Goal: Navigation & Orientation: Find specific page/section

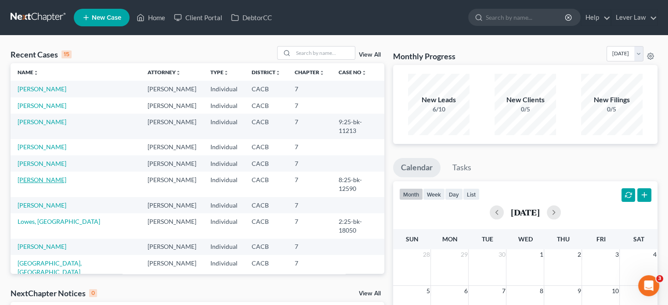
click at [66, 176] on link "[PERSON_NAME]" at bounding box center [42, 179] width 49 height 7
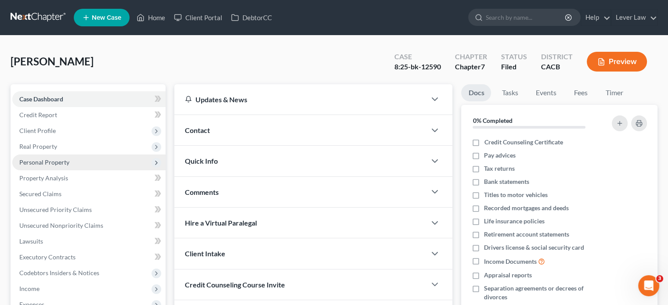
click at [58, 156] on span "Personal Property" at bounding box center [88, 163] width 153 height 16
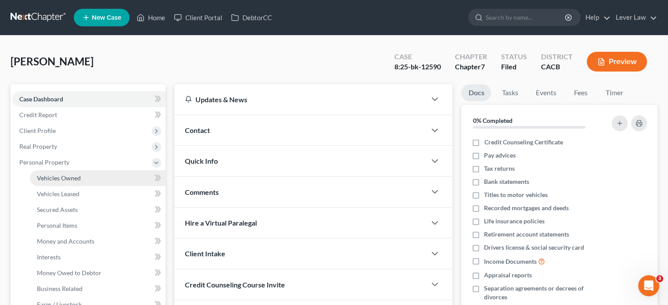
click at [56, 171] on link "Vehicles Owned" at bounding box center [98, 178] width 136 height 16
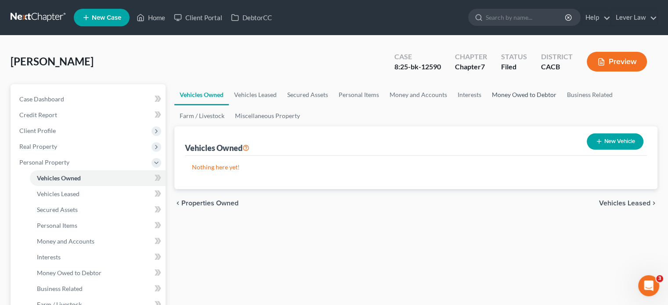
click at [524, 95] on link "Money Owed to Debtor" at bounding box center [524, 94] width 75 height 21
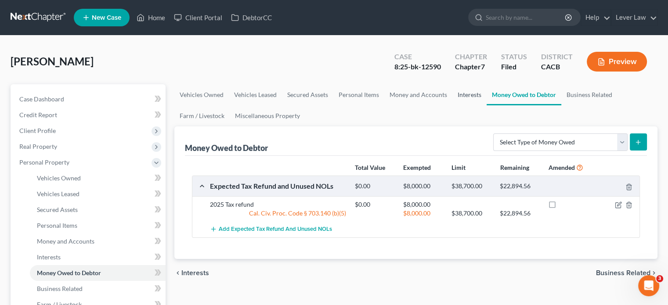
click at [467, 96] on link "Interests" at bounding box center [469, 94] width 34 height 21
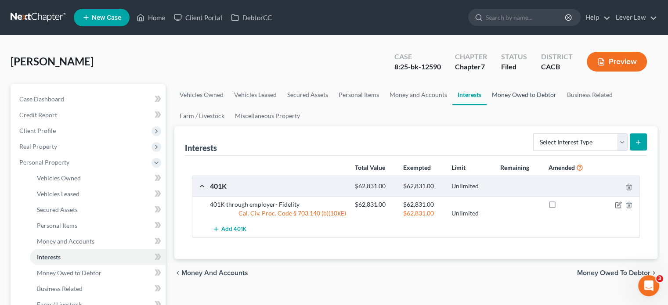
click at [489, 100] on link "Money Owed to Debtor" at bounding box center [524, 94] width 75 height 21
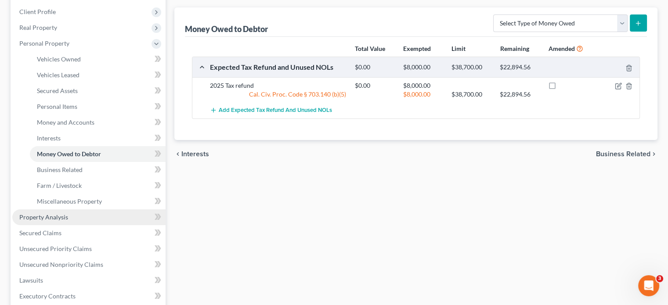
scroll to position [132, 0]
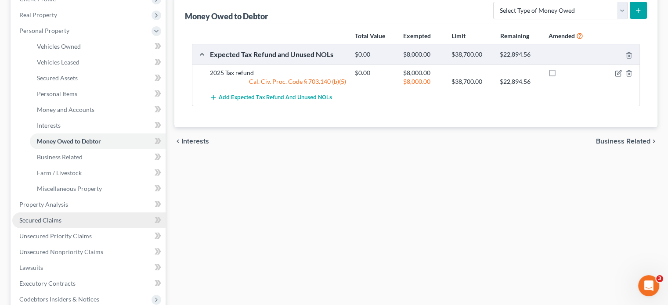
click at [47, 223] on span "Secured Claims" at bounding box center [40, 220] width 42 height 7
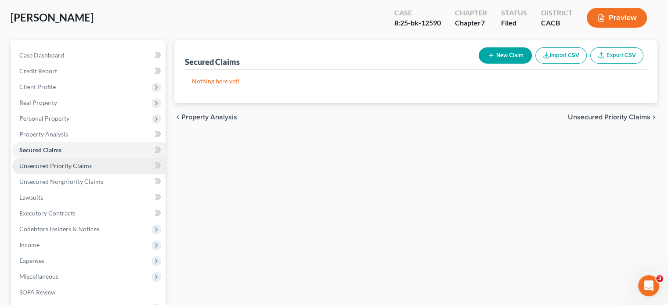
click at [74, 166] on span "Unsecured Priority Claims" at bounding box center [55, 165] width 72 height 7
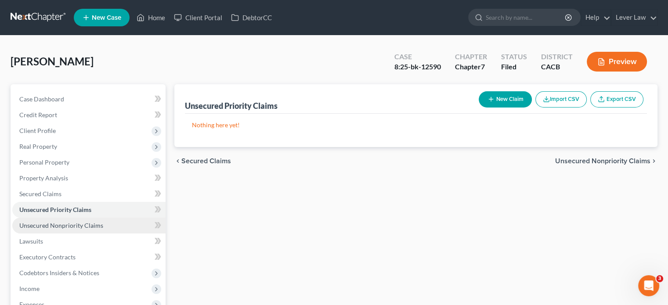
click at [85, 229] on span "Unsecured Nonpriority Claims" at bounding box center [61, 225] width 84 height 7
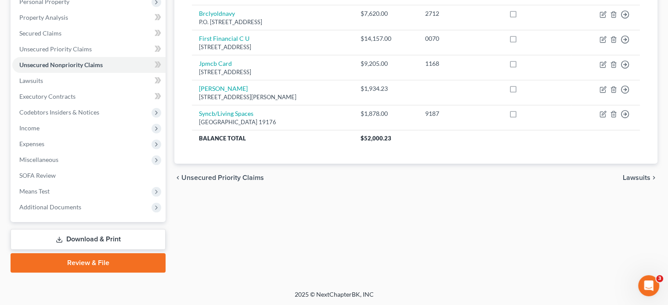
scroll to position [117, 0]
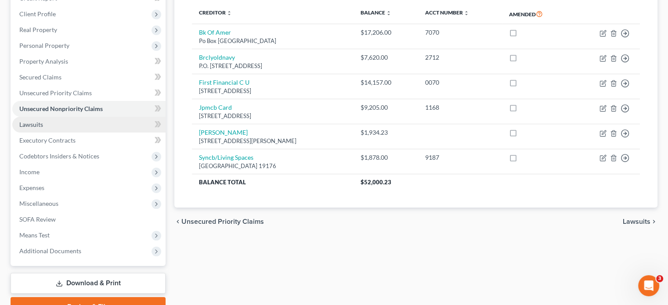
click at [39, 131] on link "Lawsuits" at bounding box center [88, 125] width 153 height 16
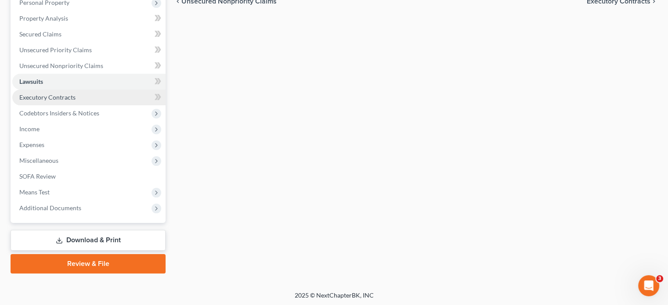
scroll to position [161, 0]
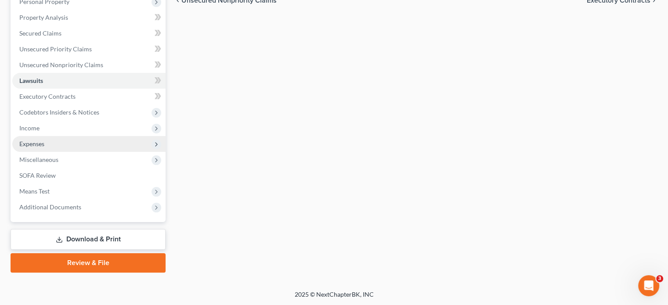
click at [31, 136] on span "Expenses" at bounding box center [88, 144] width 153 height 16
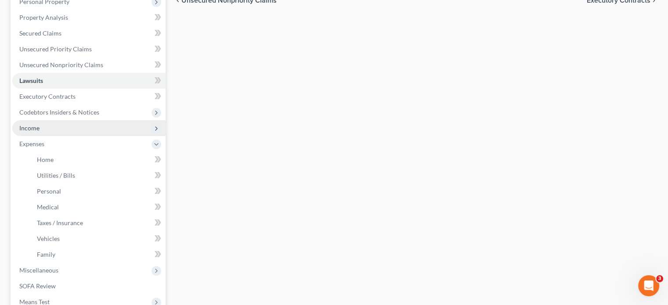
click at [35, 129] on span "Income" at bounding box center [29, 127] width 20 height 7
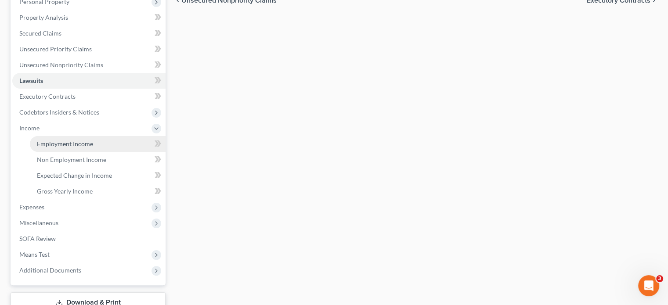
click at [35, 147] on link "Employment Income" at bounding box center [98, 144] width 136 height 16
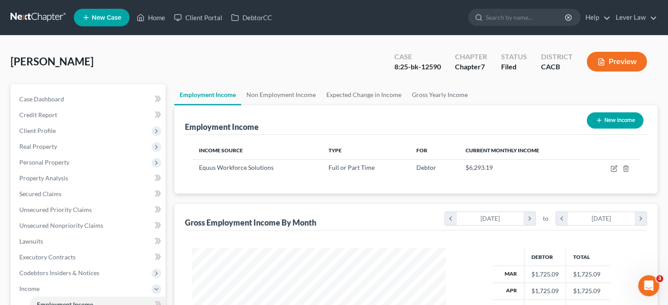
scroll to position [156, 271]
click at [292, 96] on link "Non Employment Income" at bounding box center [281, 94] width 80 height 21
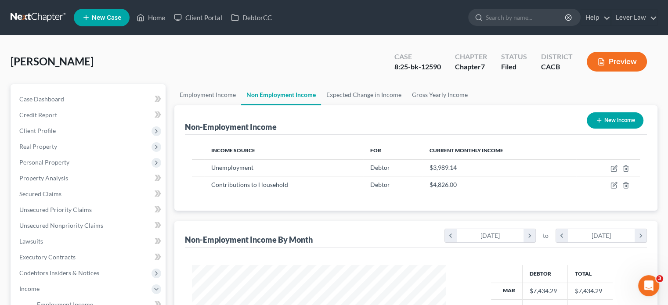
scroll to position [156, 271]
